Goal: Information Seeking & Learning: Learn about a topic

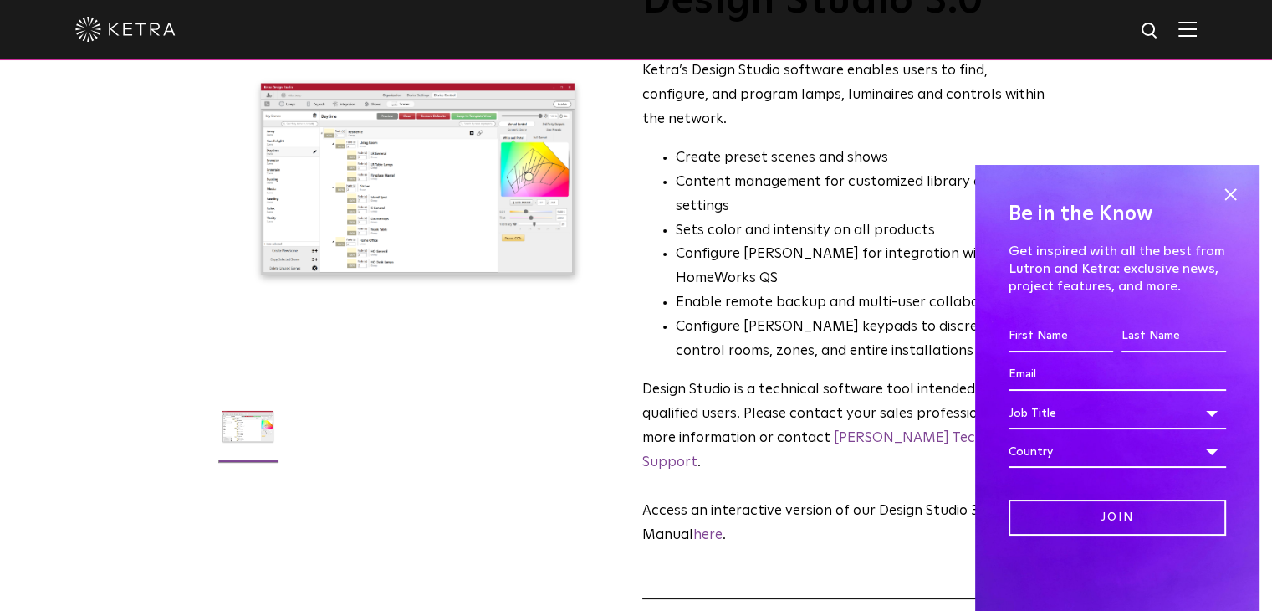
scroll to position [84, 0]
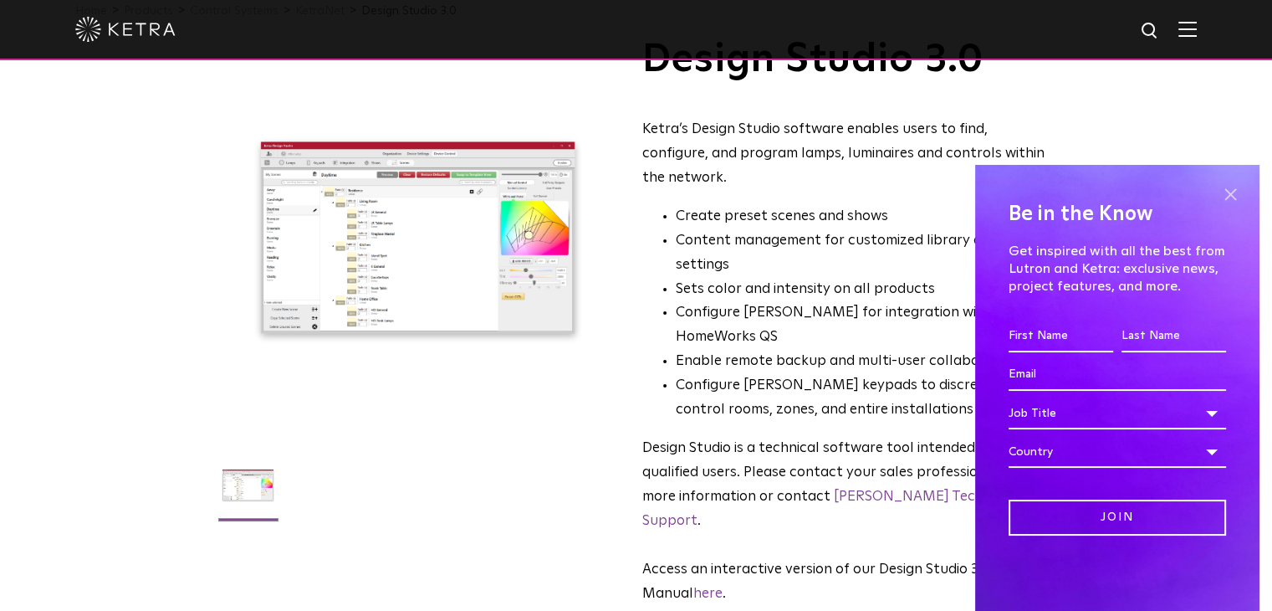
click at [1236, 194] on span at bounding box center [1230, 194] width 25 height 25
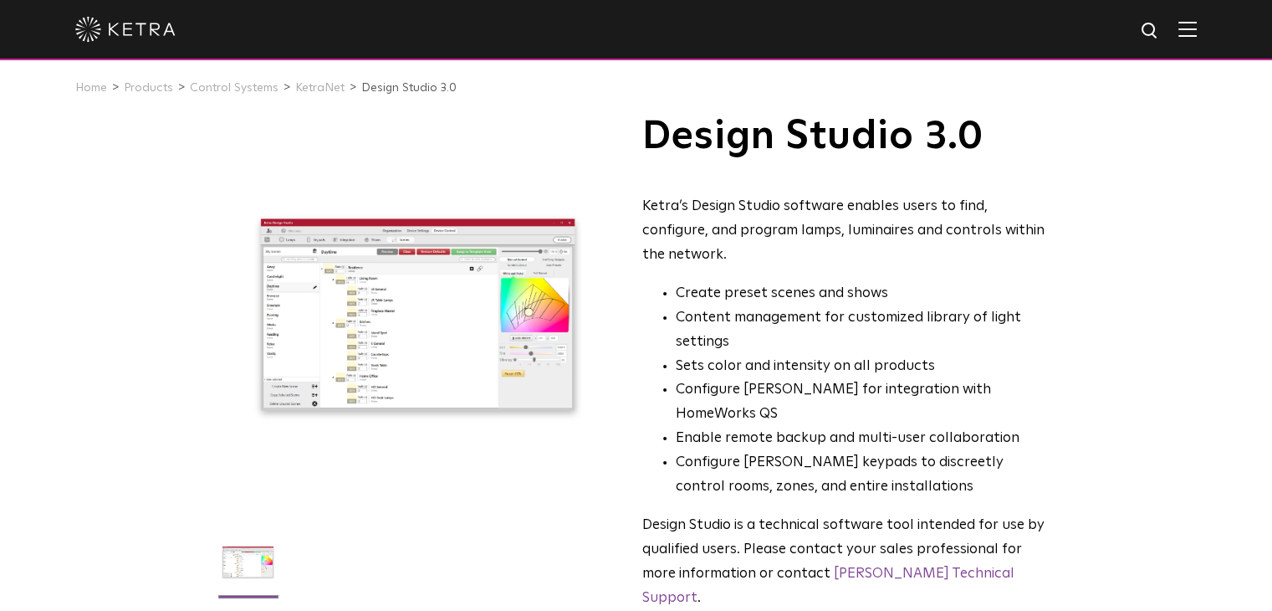
scroll to position [0, 0]
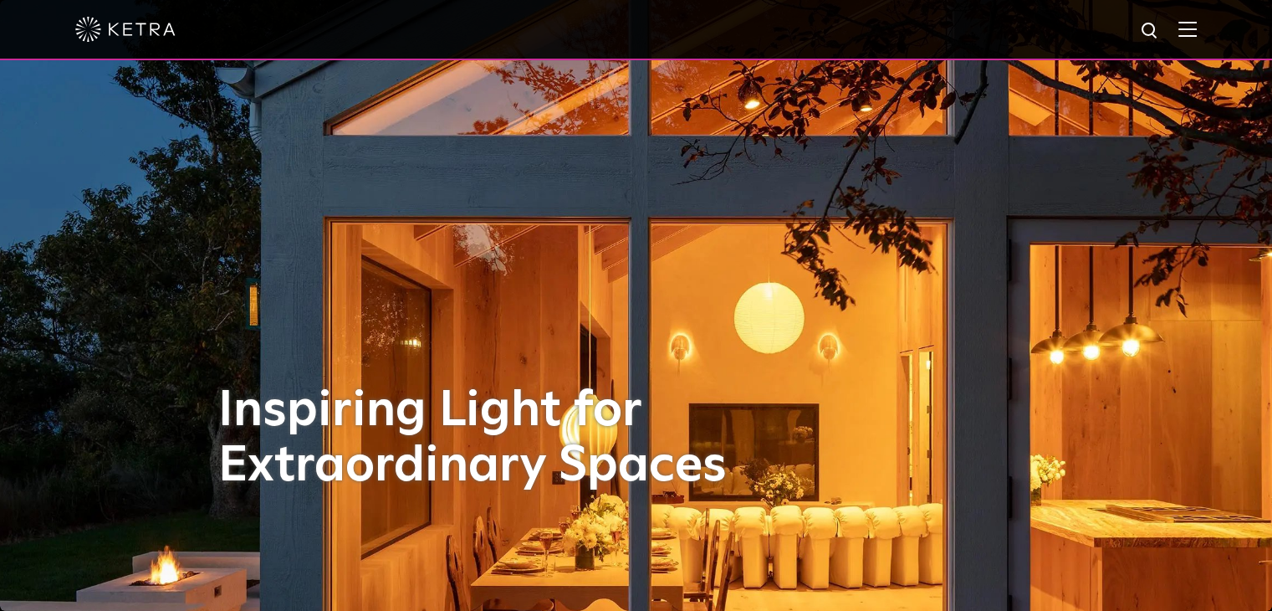
click at [1197, 34] on img at bounding box center [1188, 29] width 18 height 16
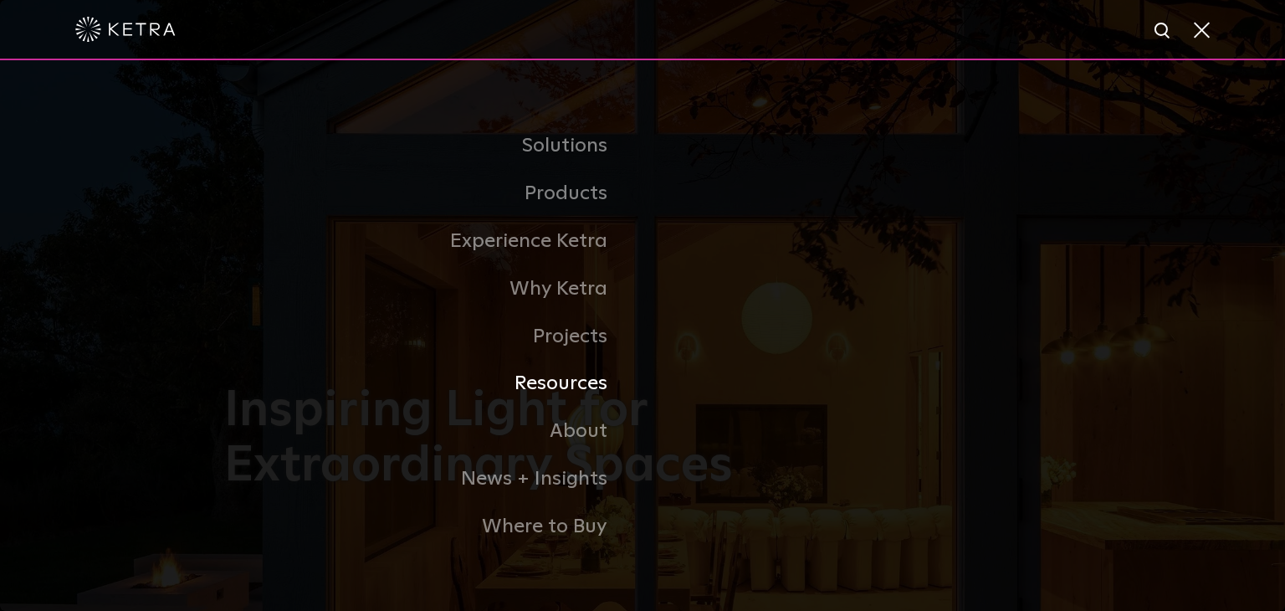
click at [584, 388] on link "Resources" at bounding box center [433, 384] width 418 height 48
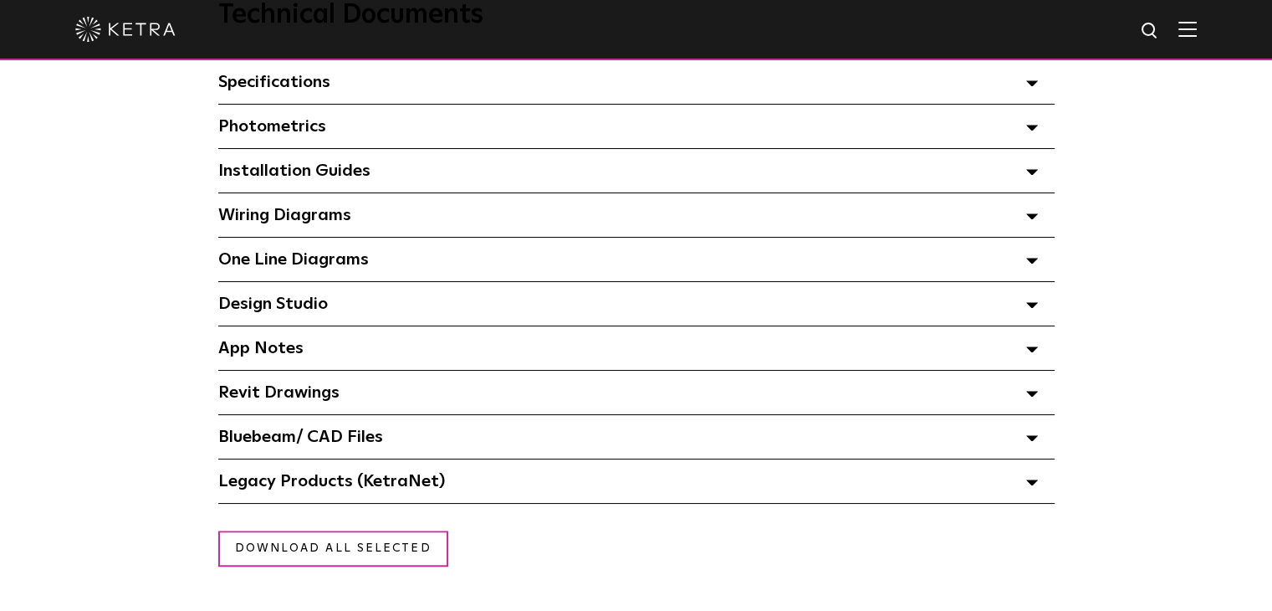
scroll to position [1255, 0]
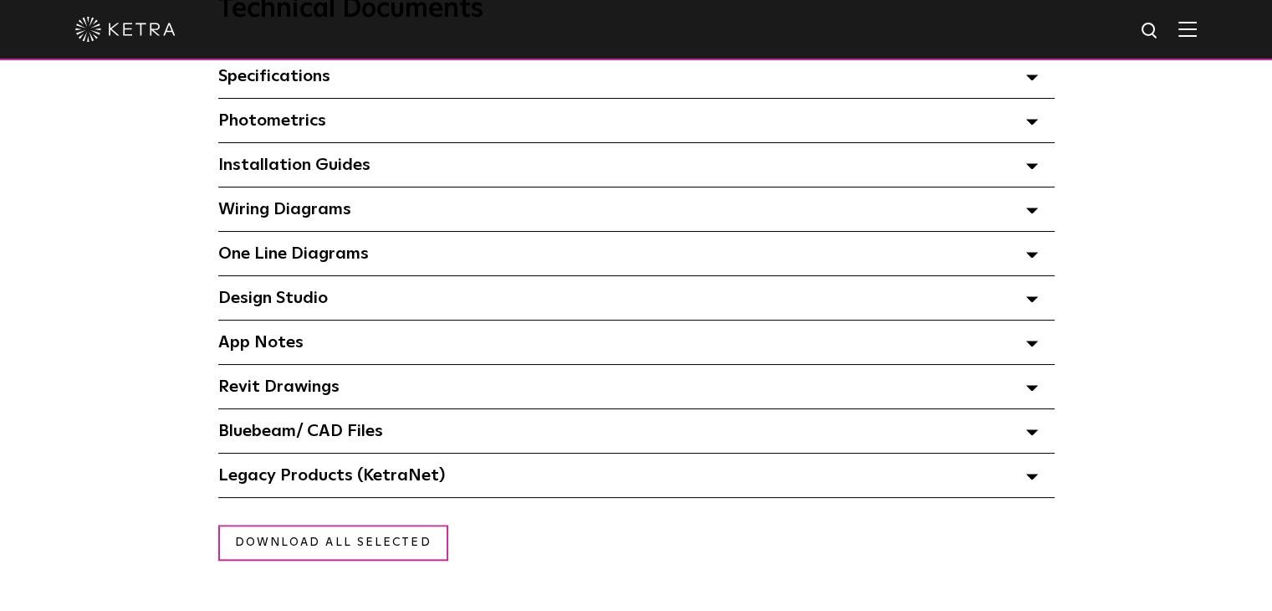
click at [341, 283] on div "Design Studio Select checkboxes to use the bulk download option below" at bounding box center [636, 298] width 837 height 44
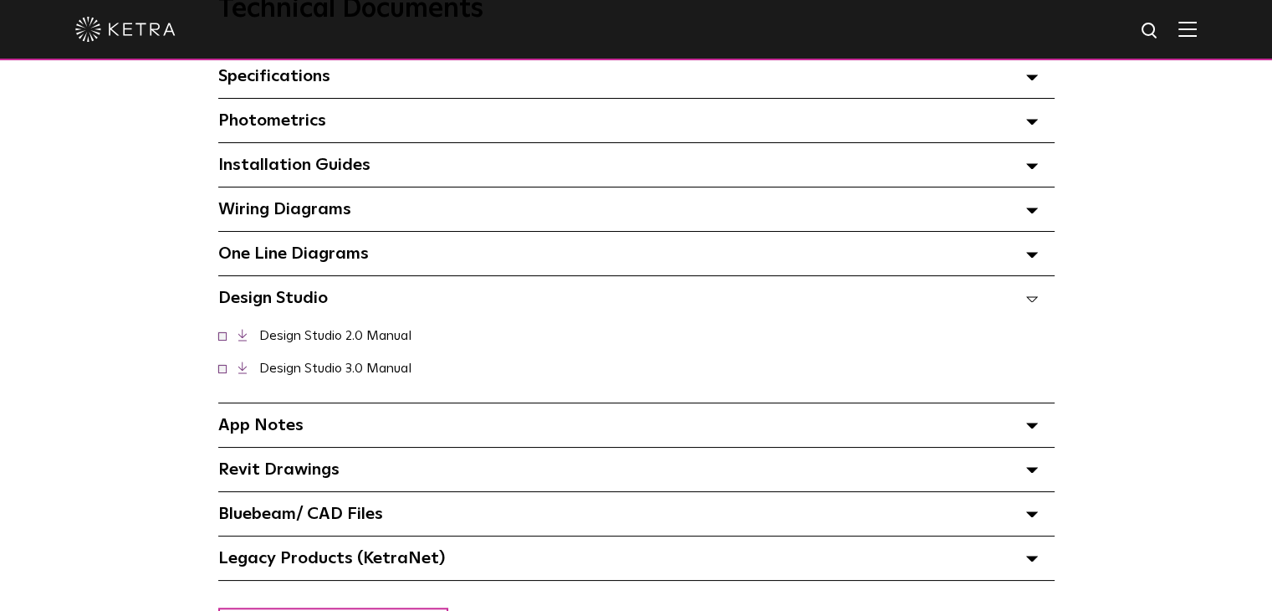
click at [218, 371] on span at bounding box center [222, 367] width 8 height 8
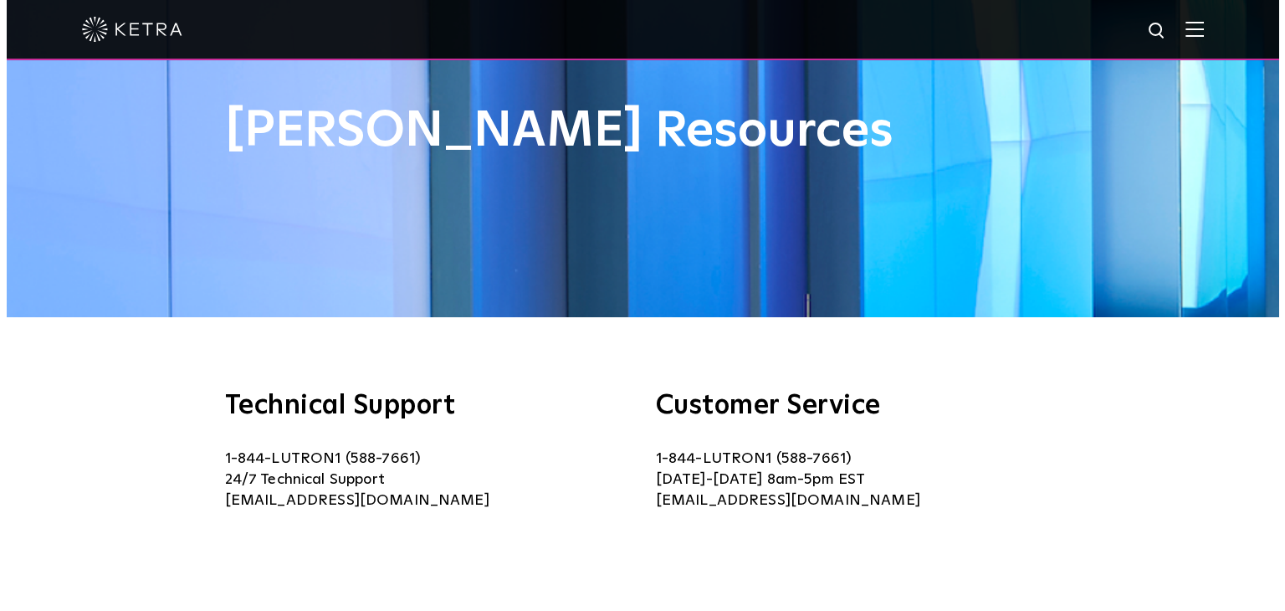
scroll to position [0, 0]
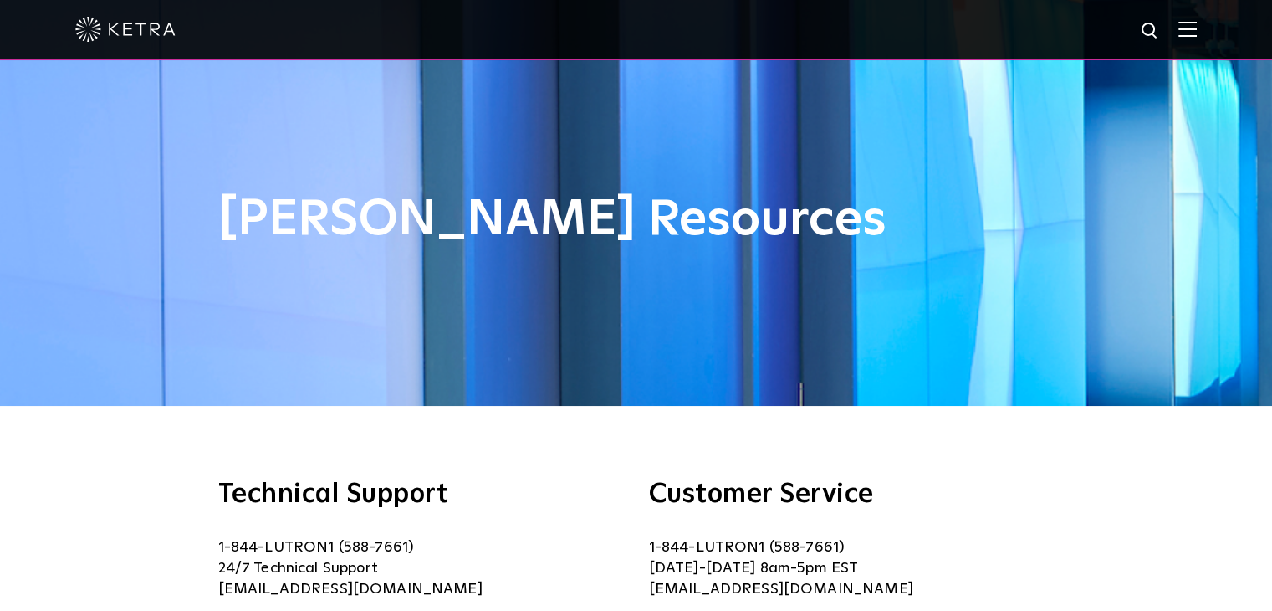
click at [1197, 34] on img at bounding box center [1188, 29] width 18 height 16
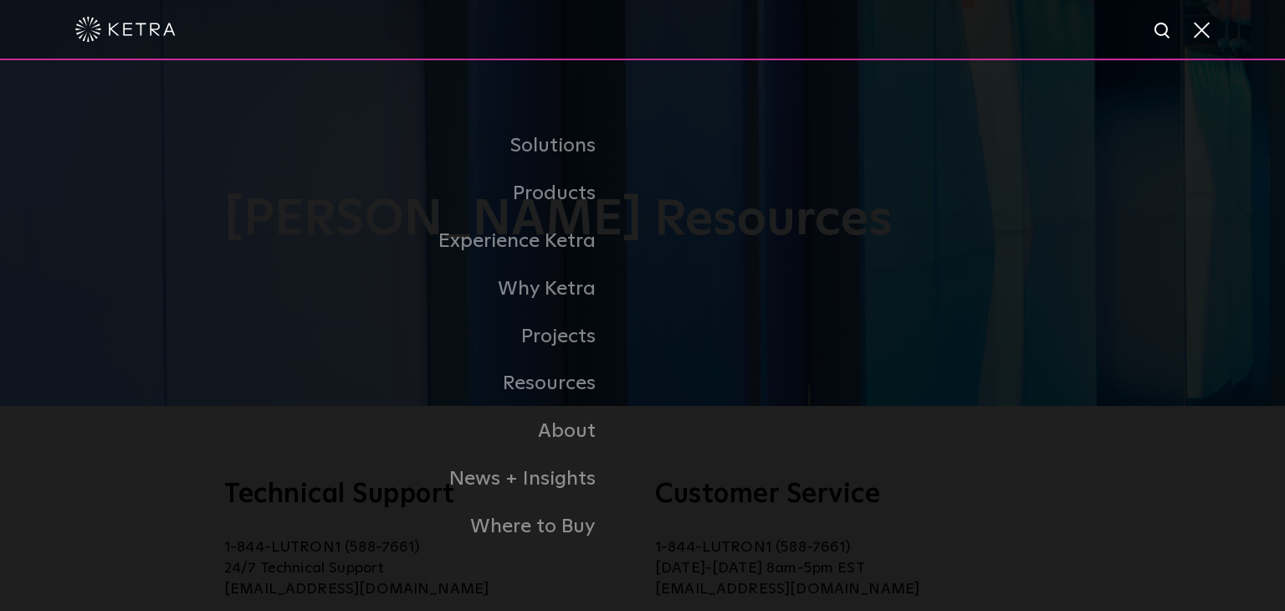
click at [141, 30] on img at bounding box center [125, 29] width 100 height 25
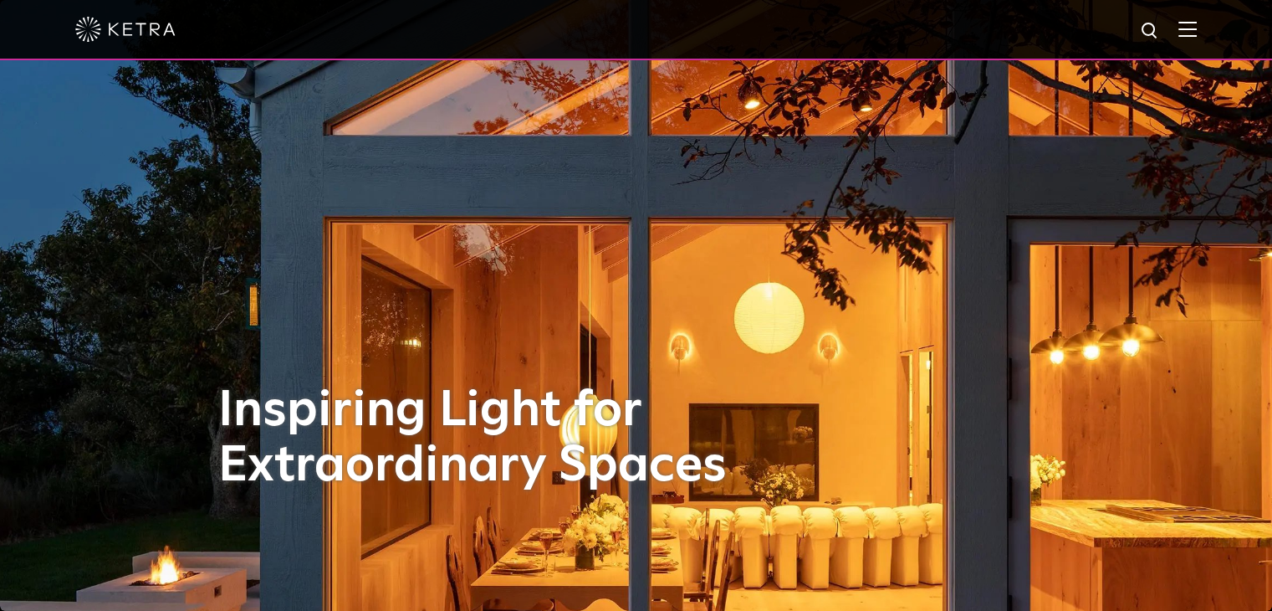
click at [1197, 30] on img at bounding box center [1188, 29] width 18 height 16
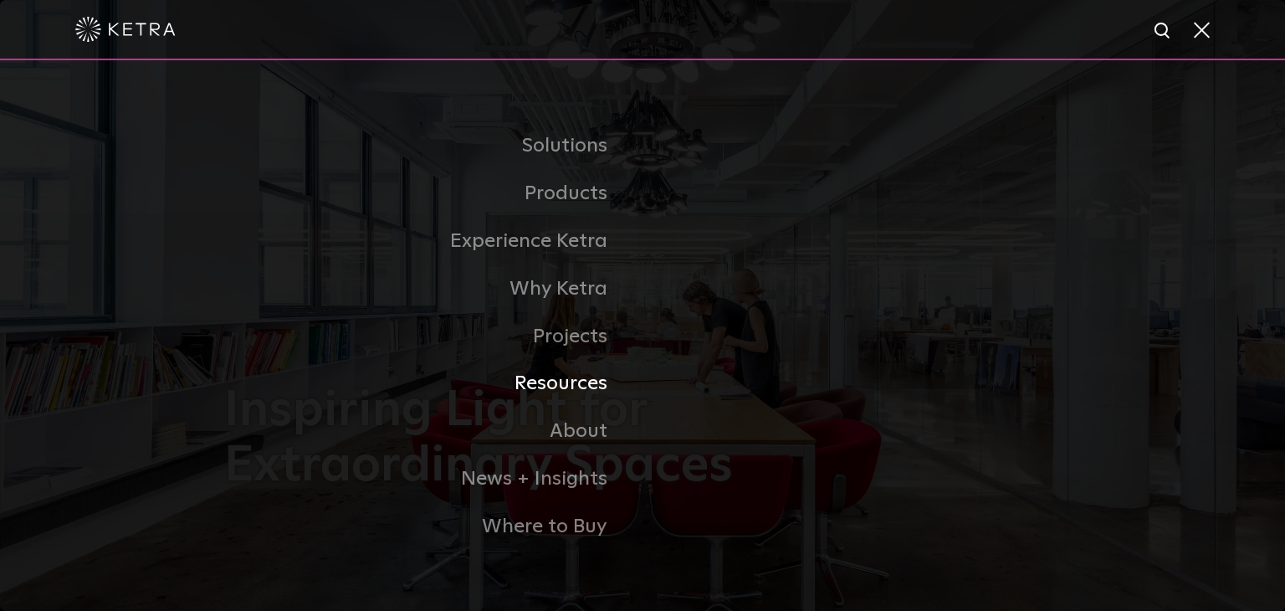
click at [256, 363] on link "Resources" at bounding box center [433, 384] width 418 height 48
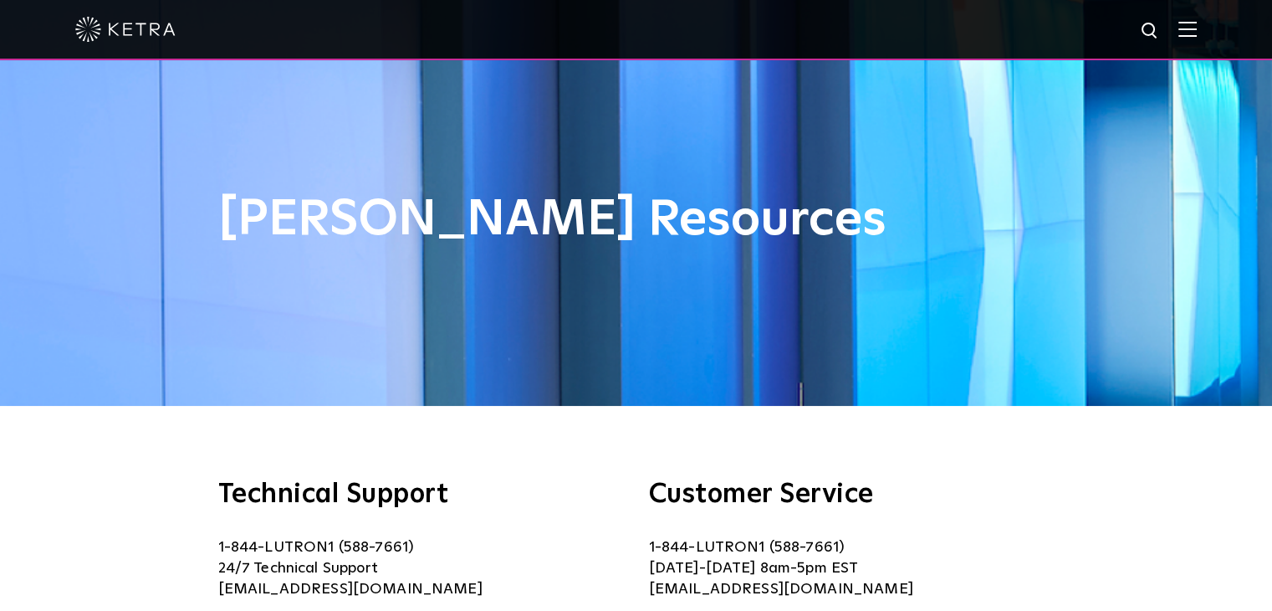
click at [120, 22] on img at bounding box center [125, 29] width 100 height 25
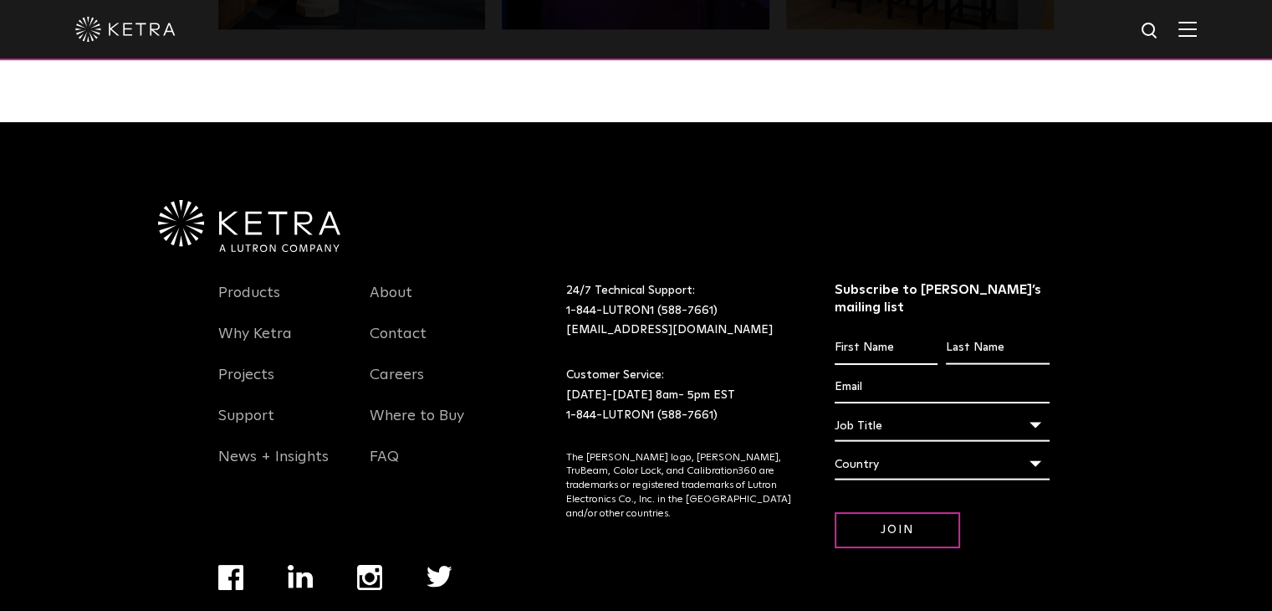
scroll to position [3516, 0]
click at [261, 406] on link "Support" at bounding box center [246, 425] width 56 height 38
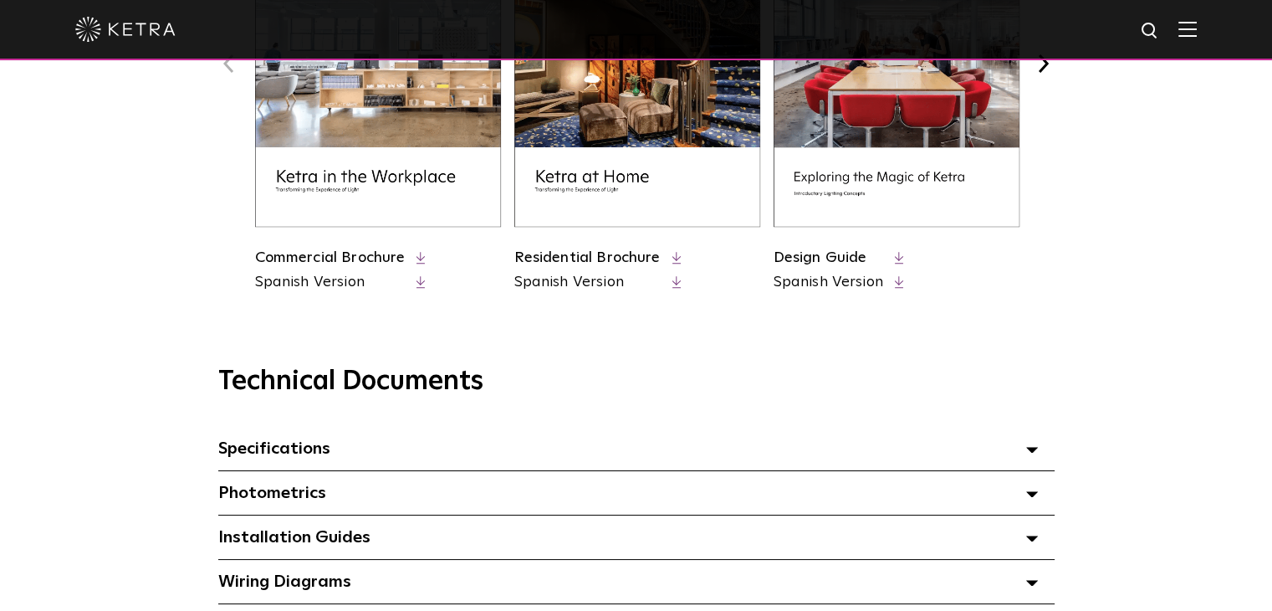
scroll to position [1004, 0]
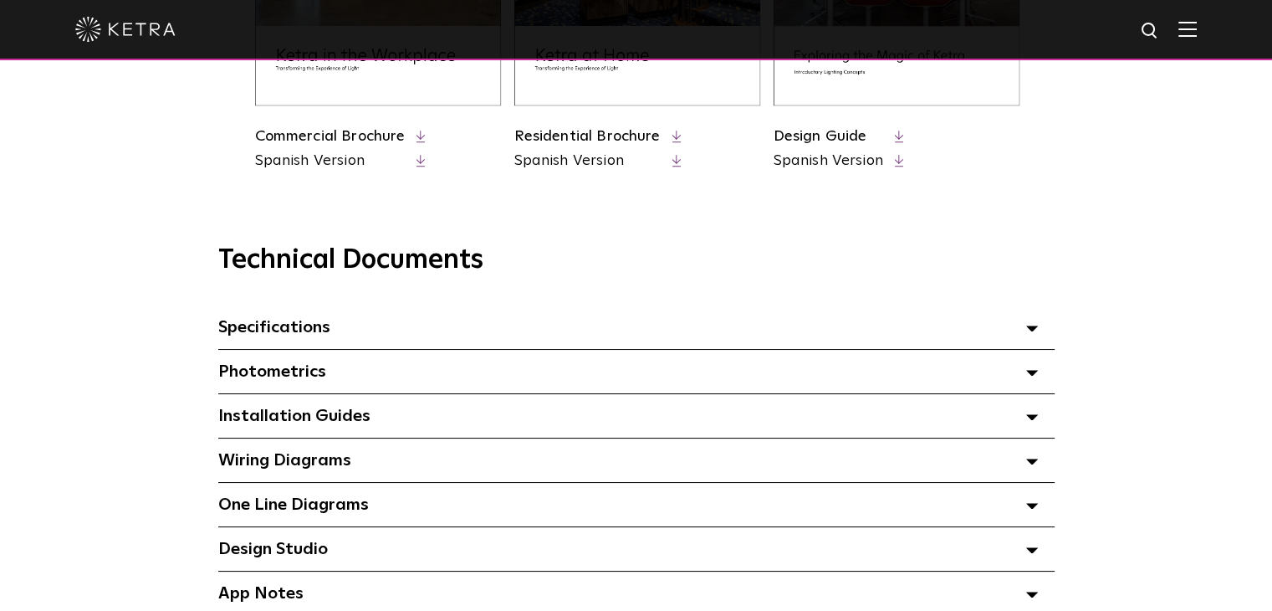
click at [827, 142] on link "Design Guide" at bounding box center [821, 136] width 94 height 15
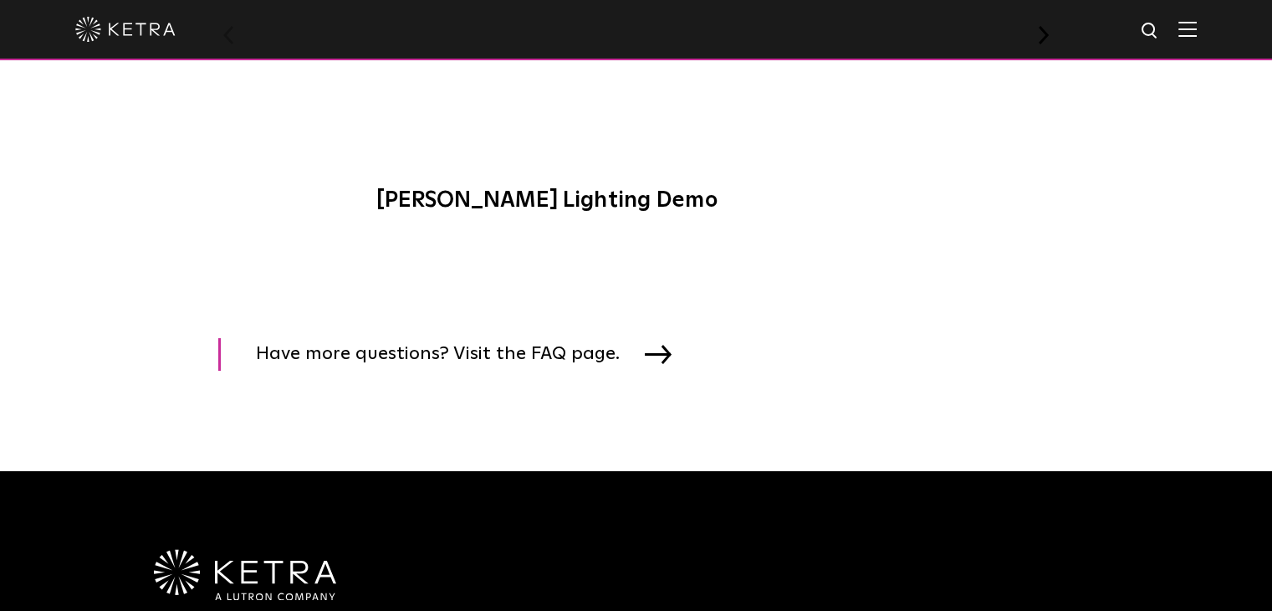
scroll to position [2342, 0]
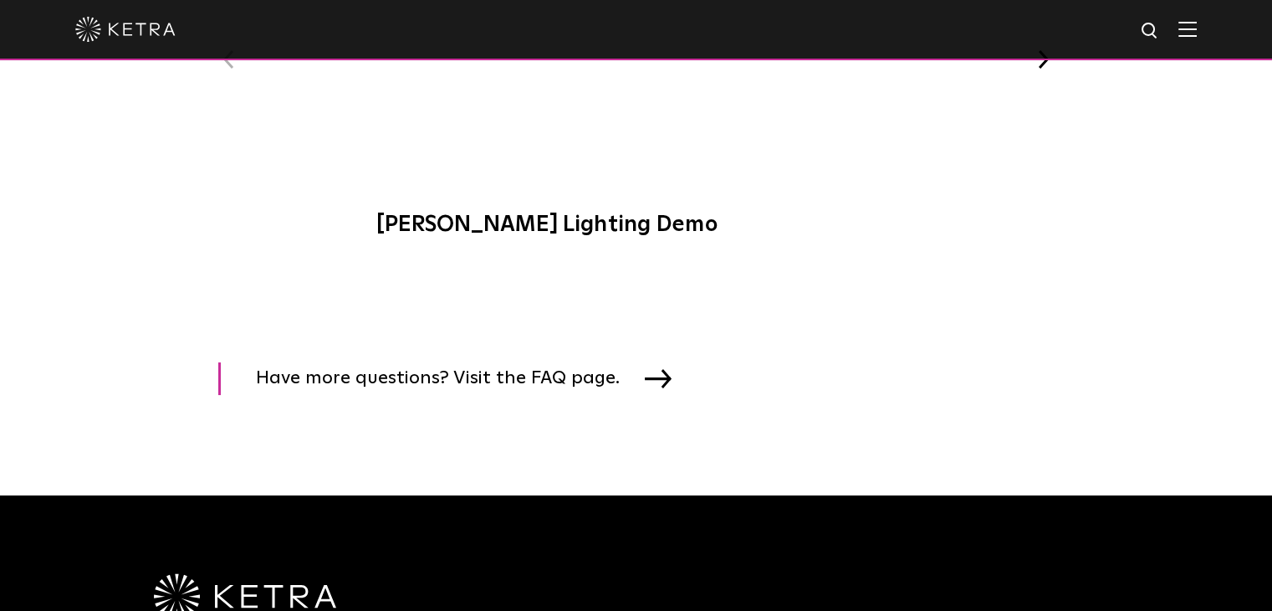
click at [499, 222] on span "Ketra Lighting Demo" at bounding box center [636, 64] width 563 height 381
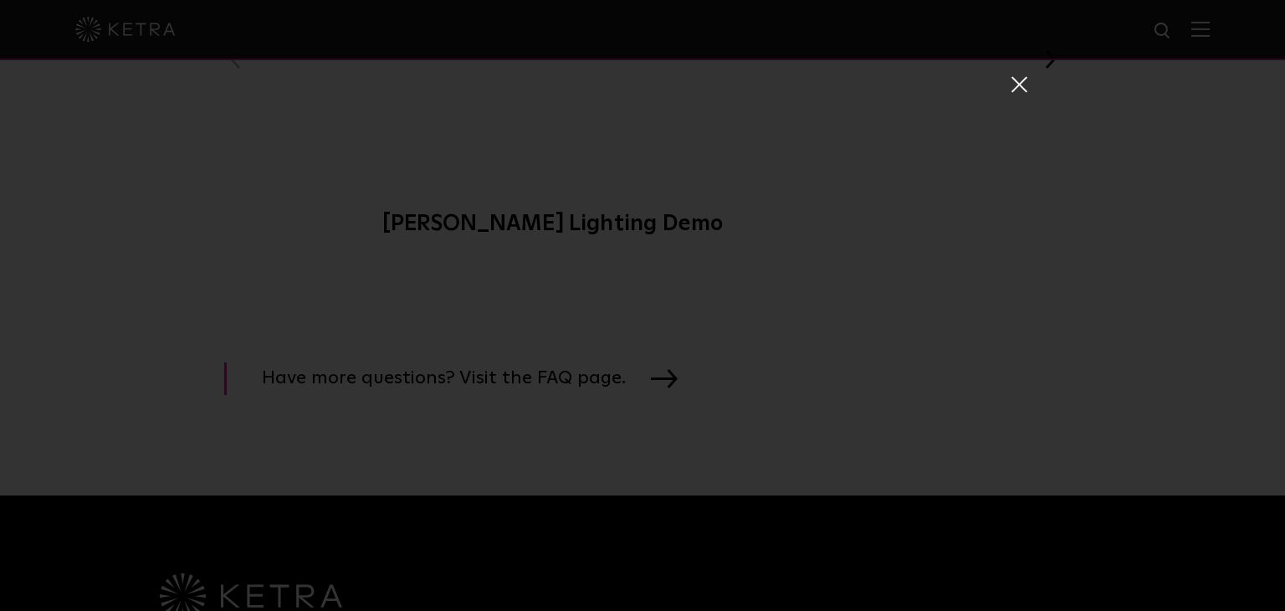
click at [1096, 137] on div "Ketra Lighting Demo" at bounding box center [642, 305] width 1285 height 611
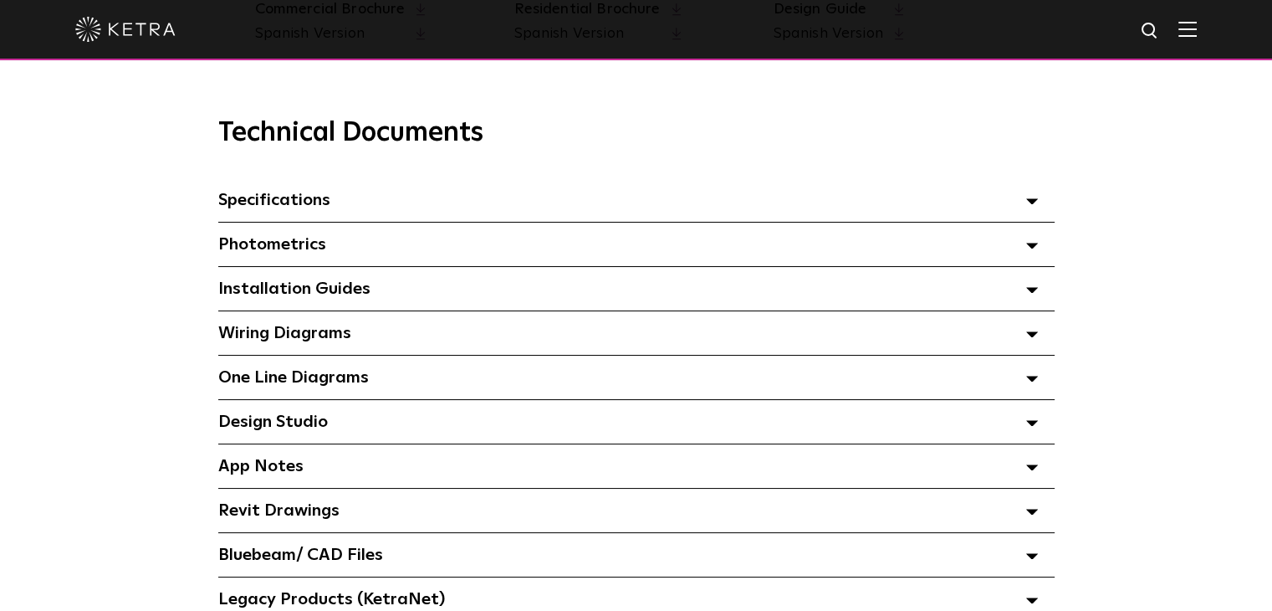
scroll to position [1260, 0]
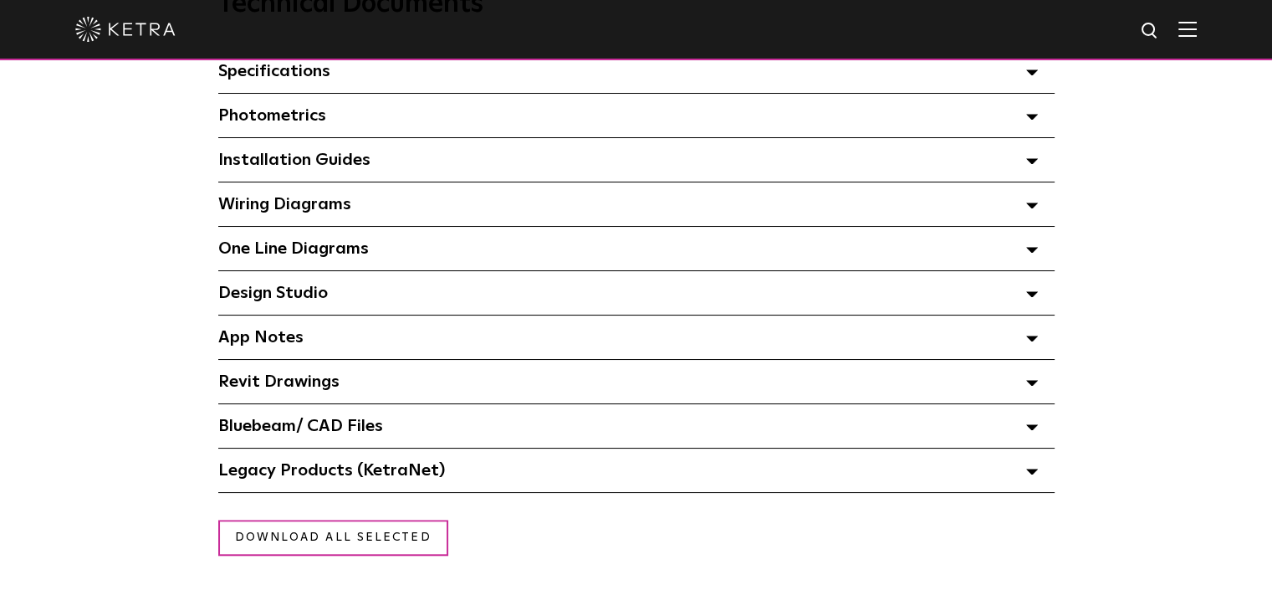
click at [351, 302] on div "Design Studio Select checkboxes to use the bulk download option below" at bounding box center [636, 293] width 837 height 44
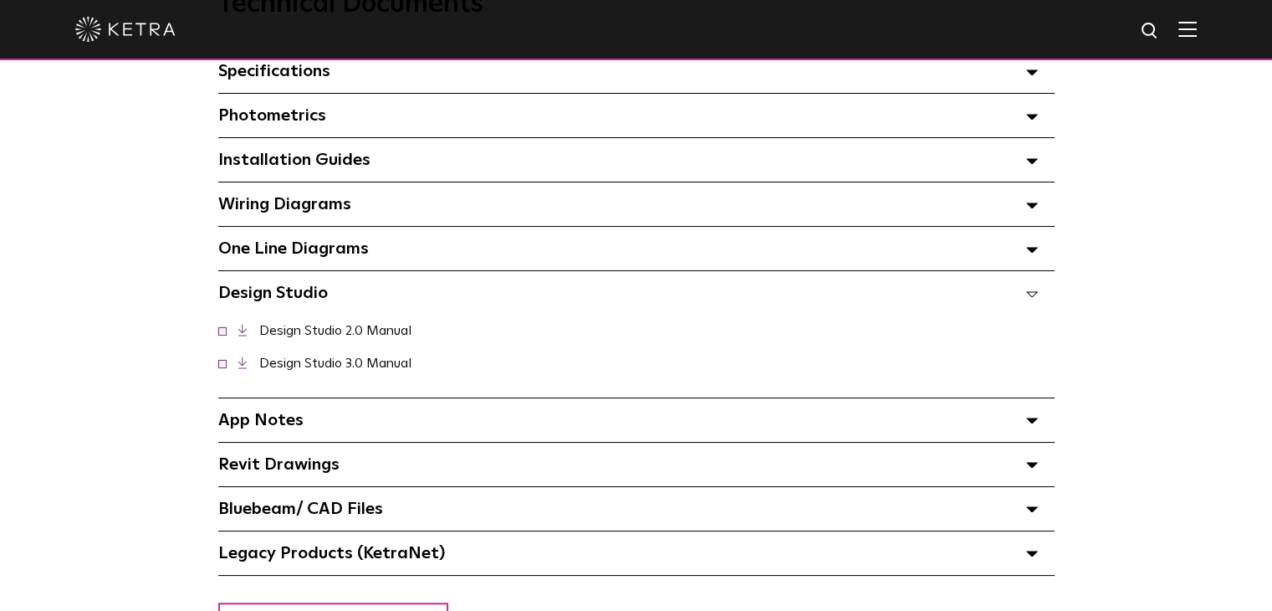
click at [264, 370] on link "Design Studio 3.0 Manual" at bounding box center [335, 362] width 152 height 13
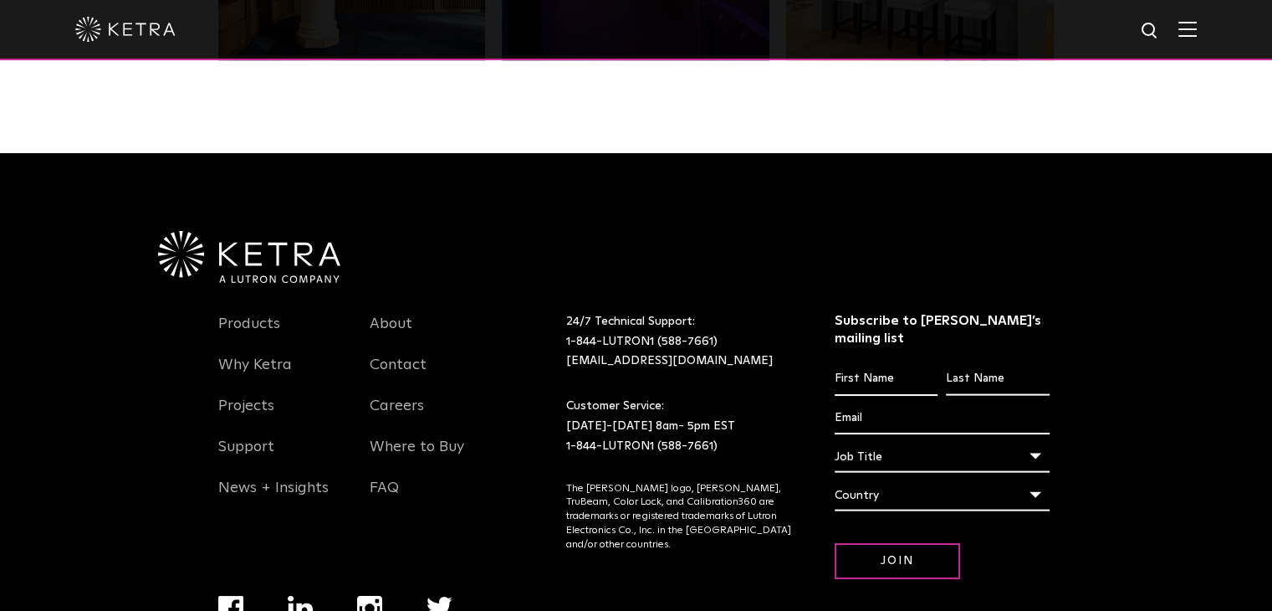
scroll to position [3516, 0]
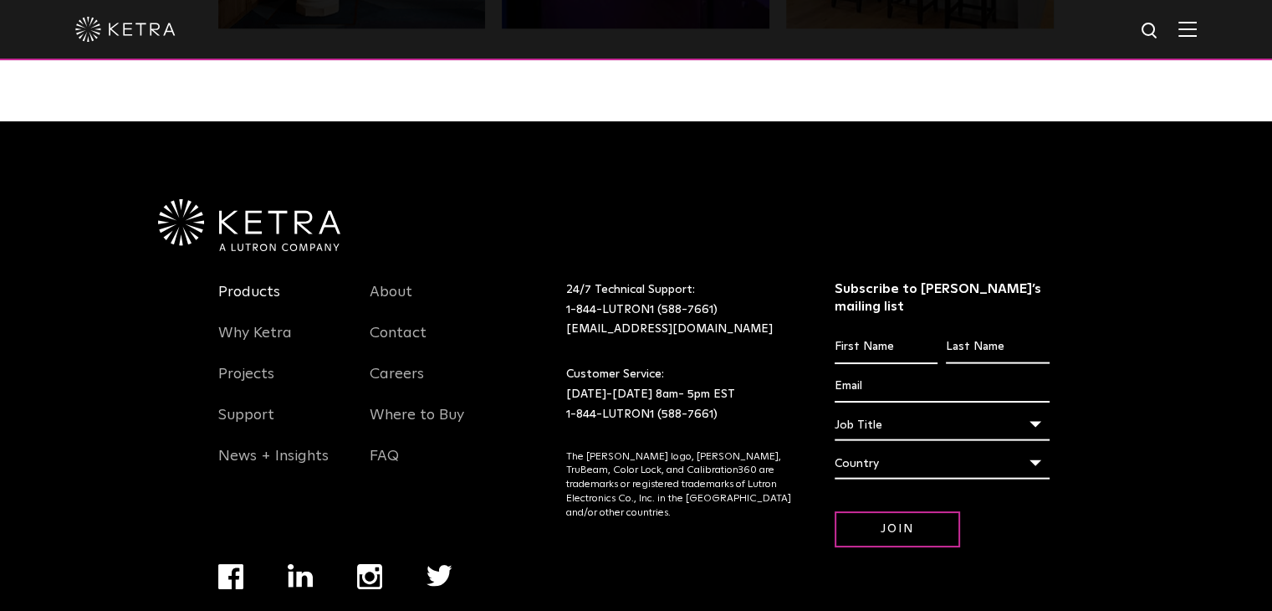
click at [232, 283] on link "Products" at bounding box center [249, 302] width 62 height 38
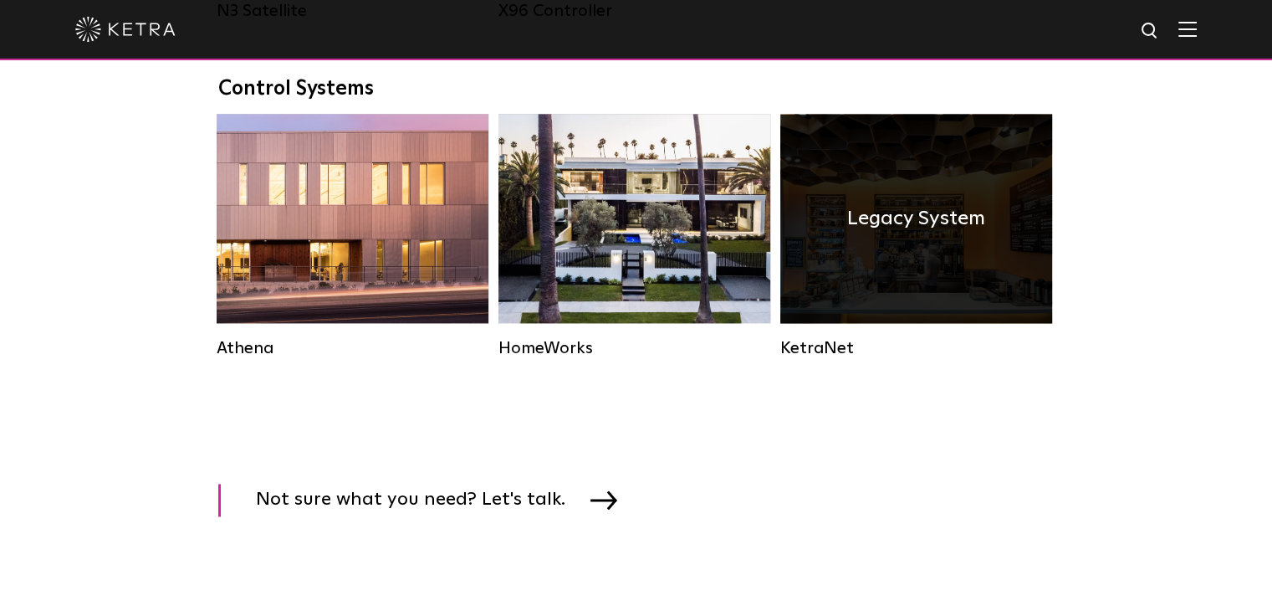
scroll to position [2510, 0]
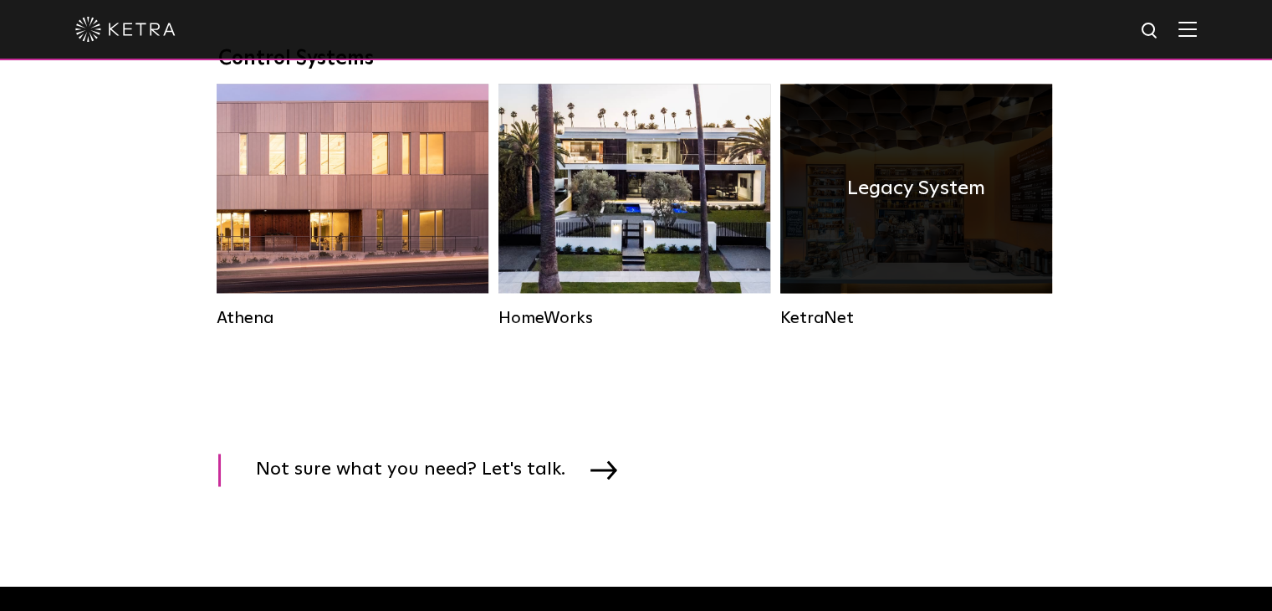
click at [900, 246] on div "Legacy System" at bounding box center [917, 188] width 272 height 209
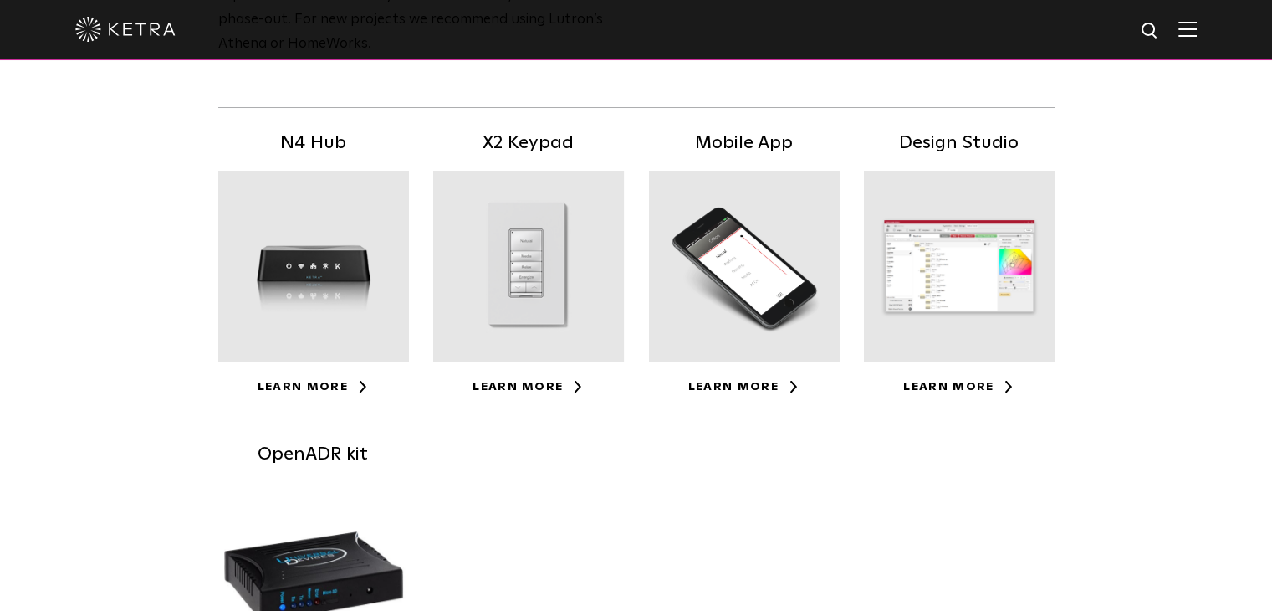
scroll to position [335, 0]
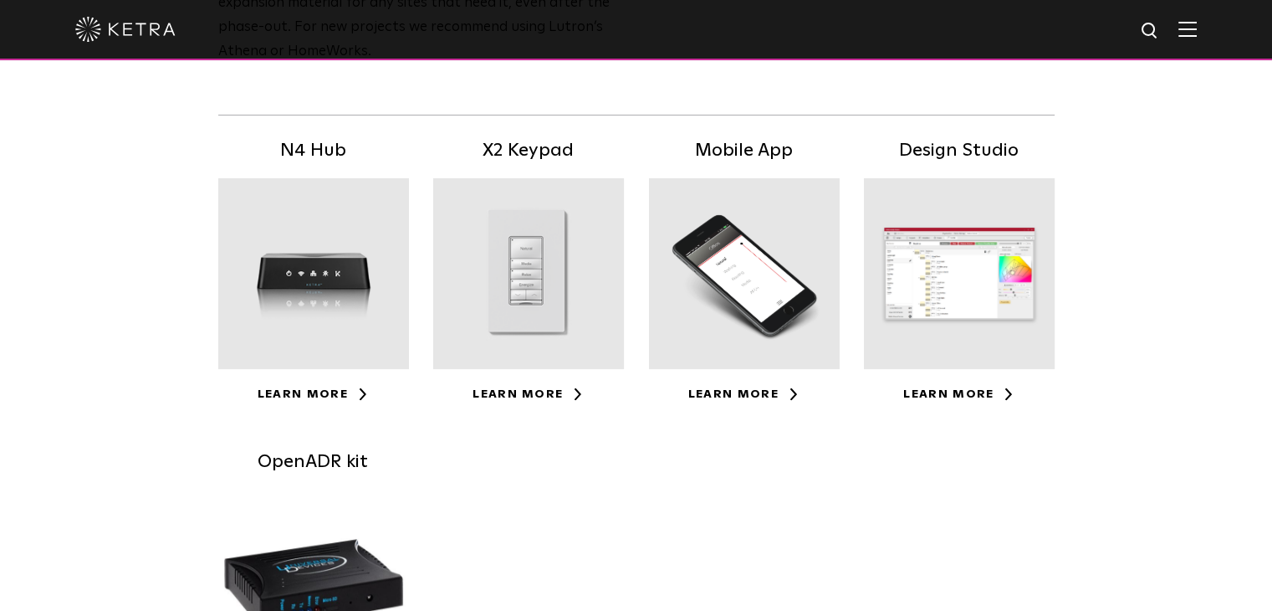
click at [991, 262] on div at bounding box center [959, 273] width 191 height 191
click at [988, 396] on link "Learn More" at bounding box center [959, 394] width 111 height 12
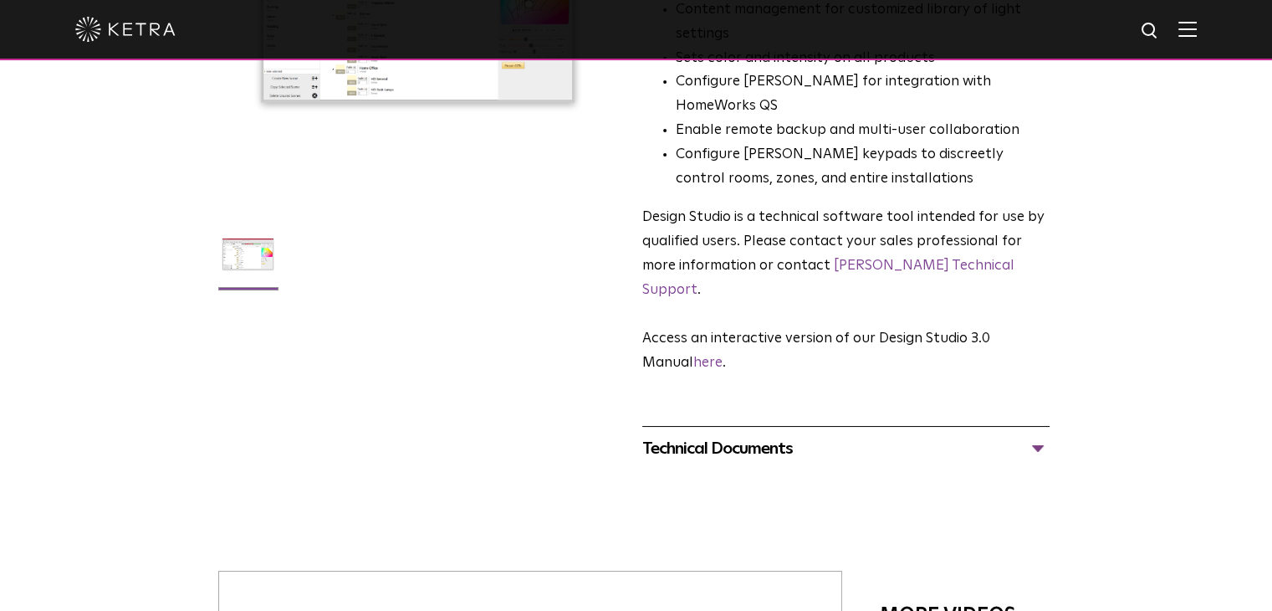
scroll to position [418, 0]
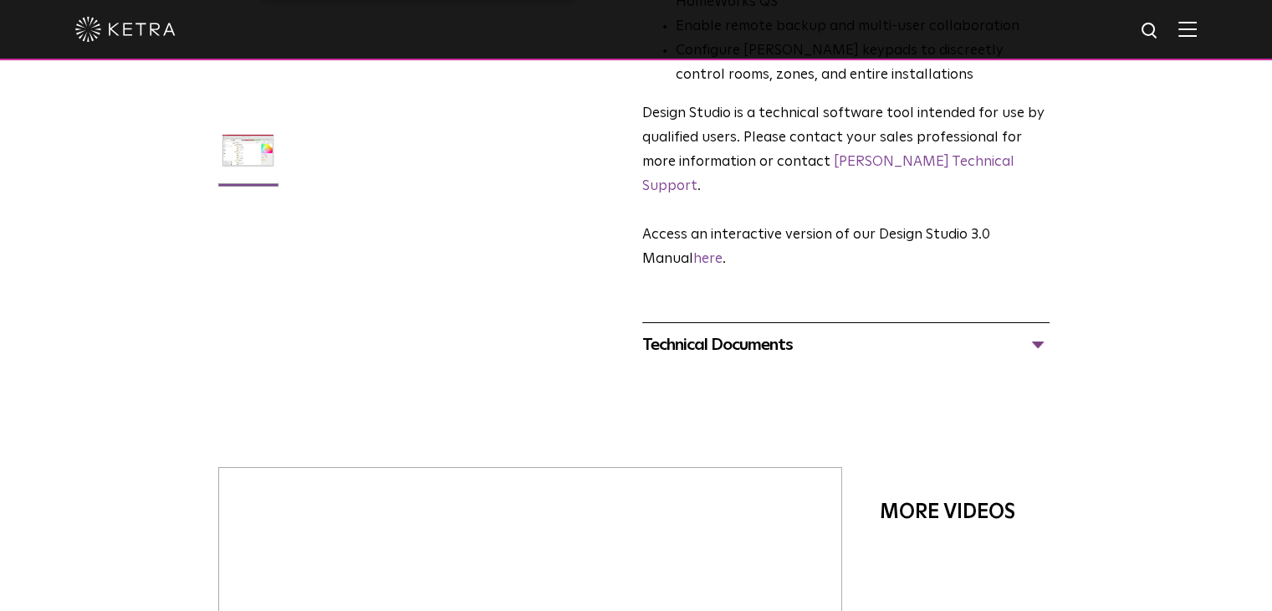
click at [784, 331] on div "Technical Documents" at bounding box center [845, 344] width 407 height 27
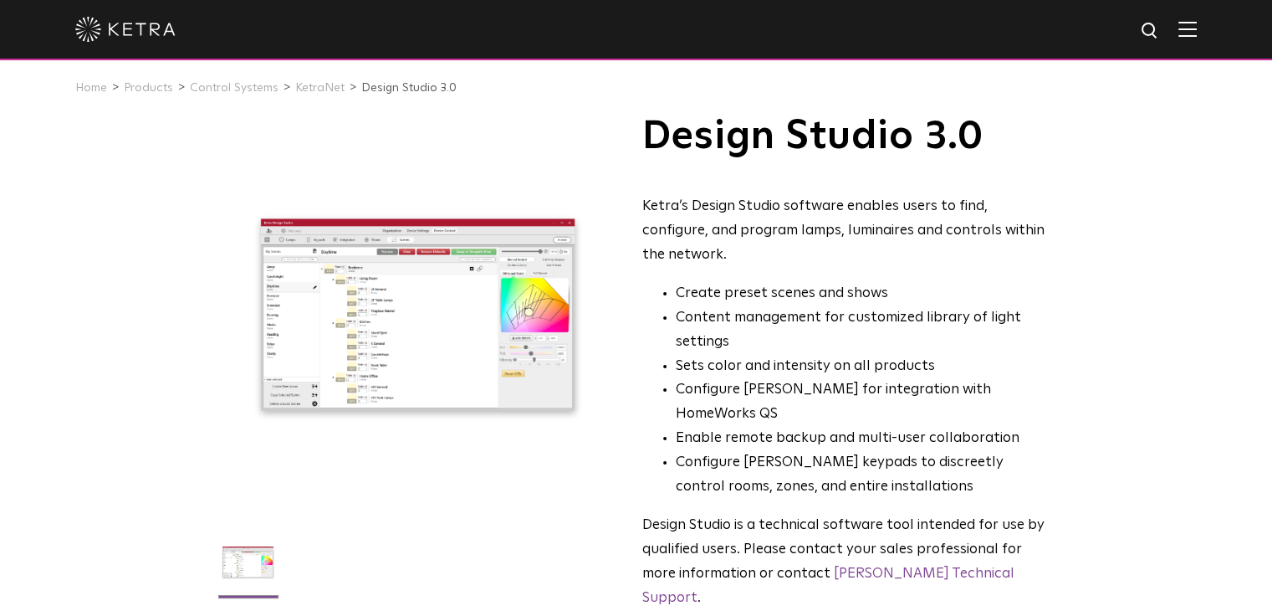
scroll to position [0, 0]
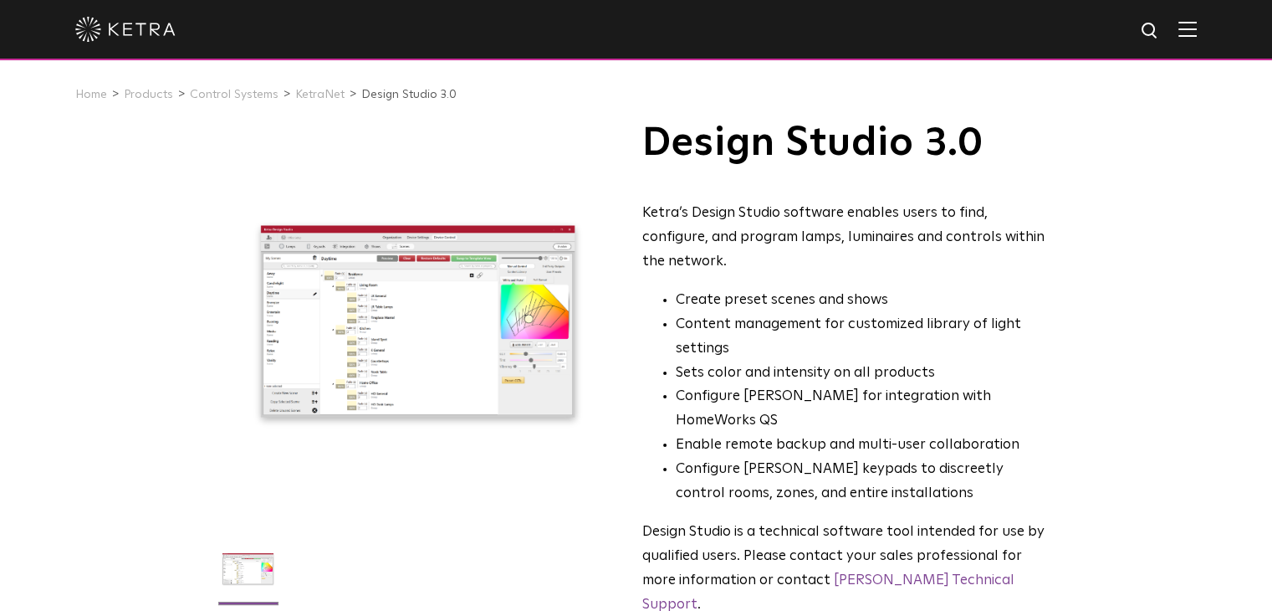
click at [411, 312] on div at bounding box center [417, 321] width 399 height 399
